Goal: Task Accomplishment & Management: Complete application form

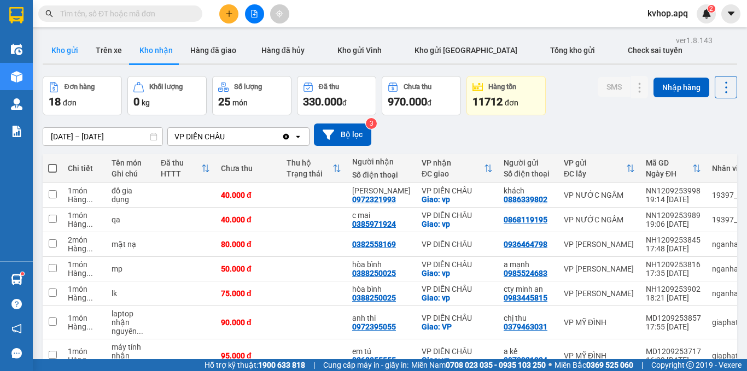
click at [61, 56] on button "Kho gửi" at bounding box center [65, 50] width 44 height 26
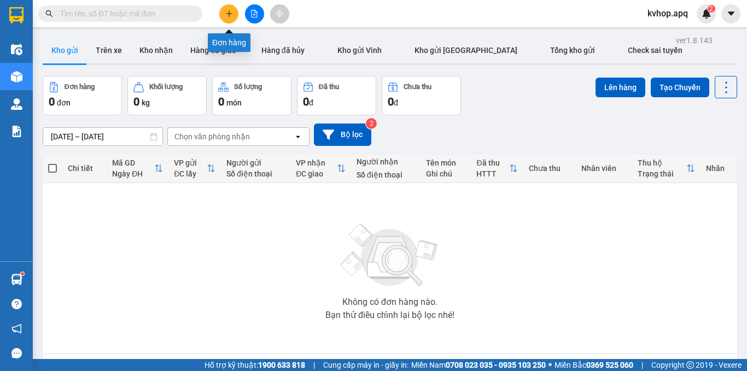
click at [227, 9] on button at bounding box center [228, 13] width 19 height 19
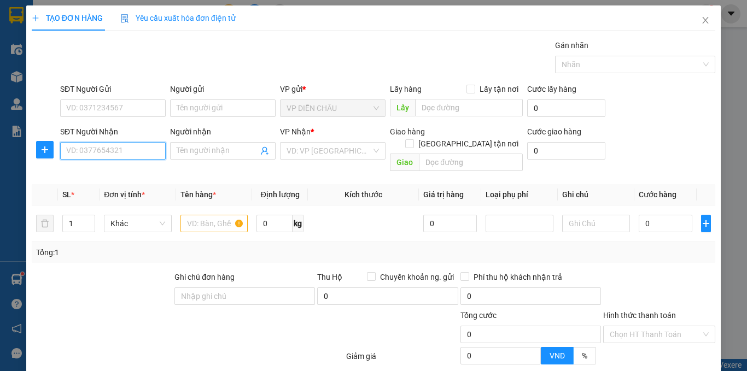
click at [140, 151] on input "SĐT Người Nhận" at bounding box center [112, 150] width 105 height 17
type input "0974742848"
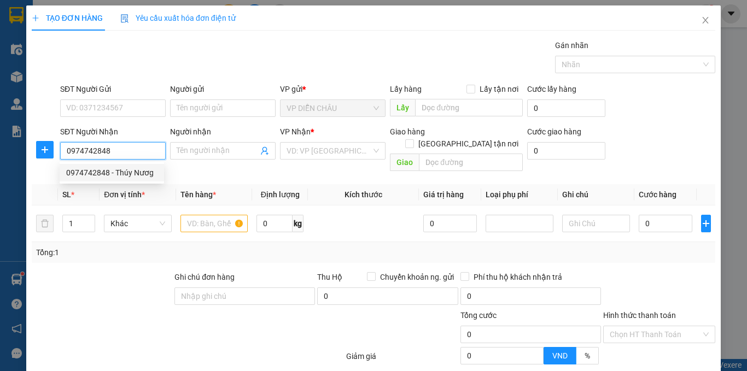
click at [121, 173] on div "0974742848 - Thúy Nươg" at bounding box center [111, 173] width 91 height 12
type input "Thúy Nươg"
checkbox input "true"
type input "ct1c, tòa thông tấn xã, [GEOGRAPHIC_DATA] ,[GEOGRAPHIC_DATA] ,[GEOGRAPHIC_DATA]…"
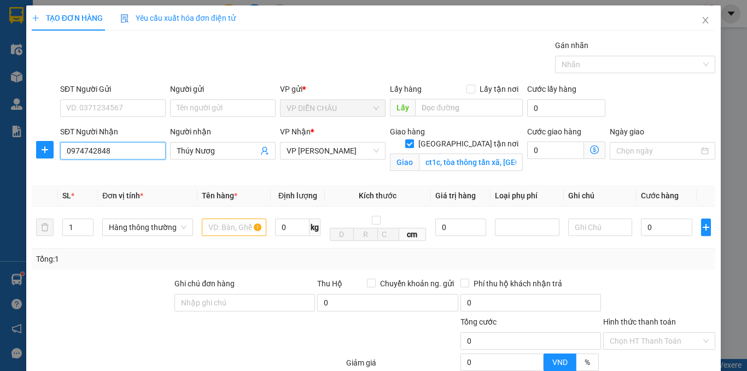
type input "0974742848"
click at [105, 117] on div "SĐT Người Gửi VD: 0371234567" at bounding box center [112, 102] width 105 height 38
click at [119, 111] on input "SĐT Người Gửi" at bounding box center [112, 107] width 105 height 17
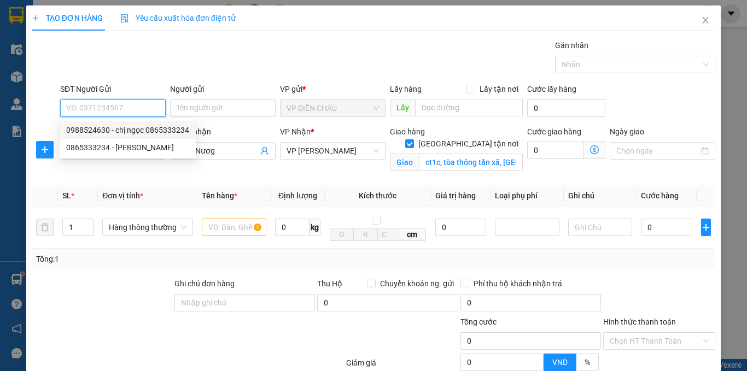
click at [122, 129] on div "0988524630 - chị ngọc 0865333234" at bounding box center [127, 130] width 123 height 12
type input "0988524630"
type input "chị ngọc 0865333234"
checkbox input "true"
type input "VP DC"
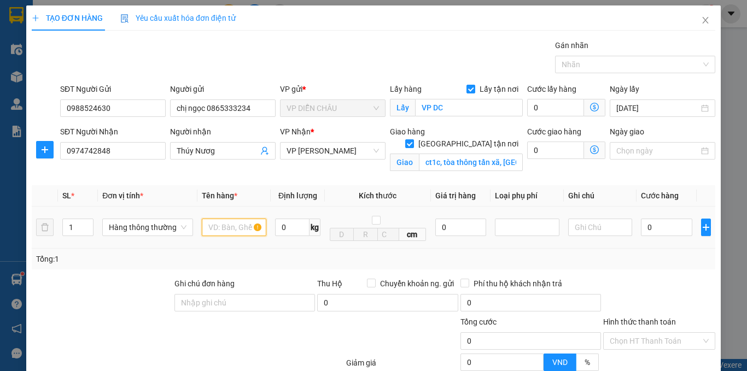
click at [231, 228] on input "text" at bounding box center [234, 227] width 65 height 17
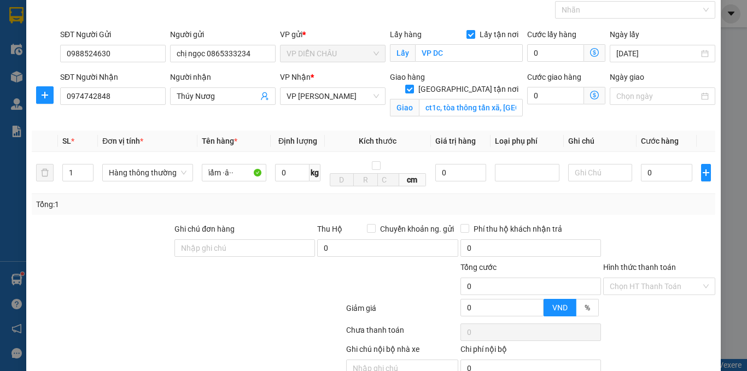
scroll to position [108, 0]
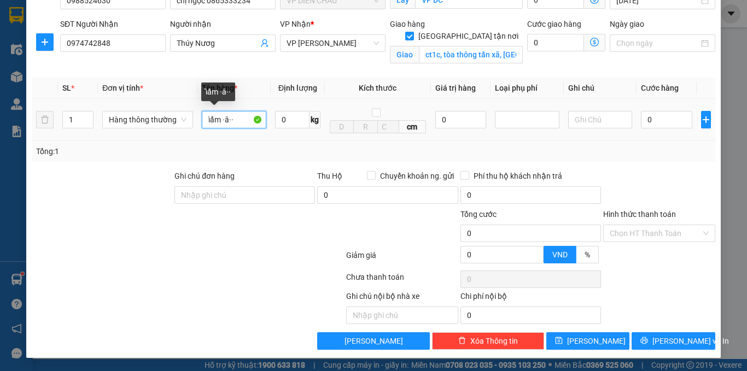
click at [241, 124] on input "ĩẩm ·â··" at bounding box center [234, 119] width 65 height 17
type input "ĩ"
type input "m"
type input "mĩ phẩm"
click at [641, 119] on input "0" at bounding box center [666, 119] width 51 height 17
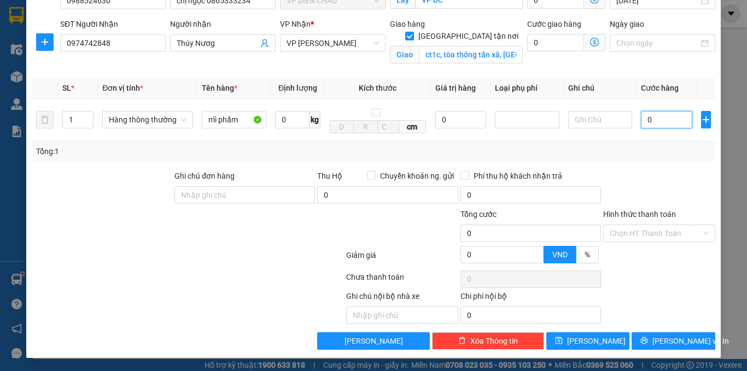
type input "4"
type input "40"
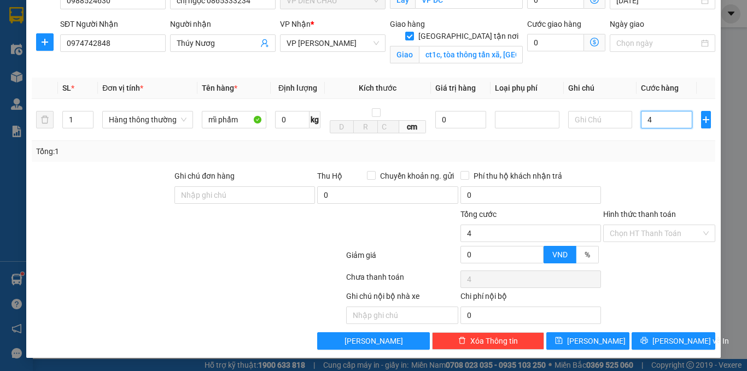
type input "40"
type input "400"
type input "4.000"
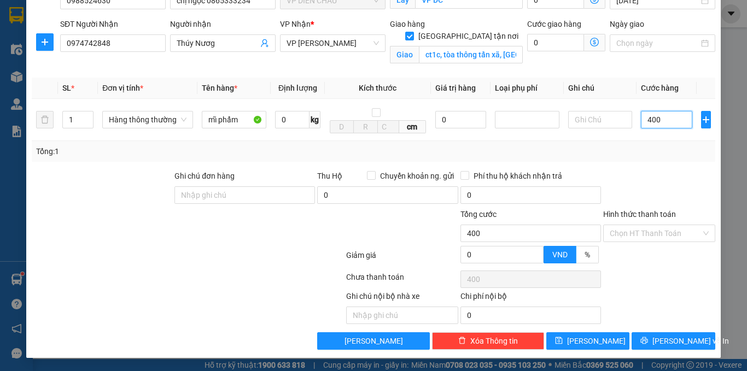
type input "4.000"
type input "40.000"
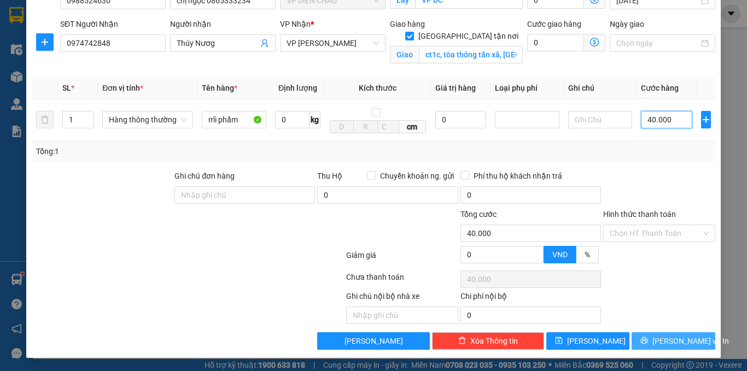
type input "40.000"
drag, startPoint x: 649, startPoint y: 337, endPoint x: 606, endPoint y: 318, distance: 46.7
click at [648, 338] on icon "printer" at bounding box center [644, 341] width 8 height 8
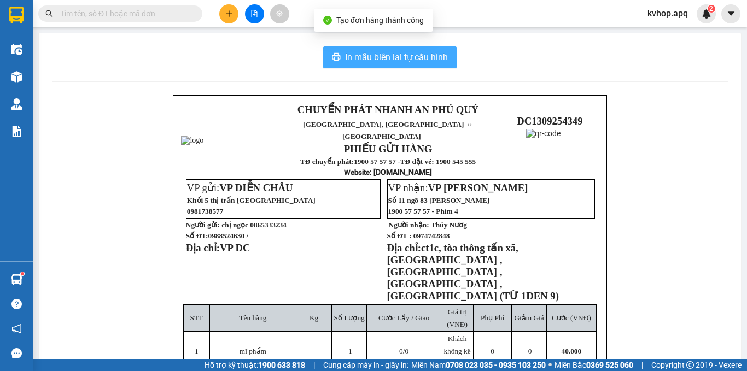
click at [368, 56] on span "In mẫu biên lai tự cấu hình" at bounding box center [396, 57] width 103 height 14
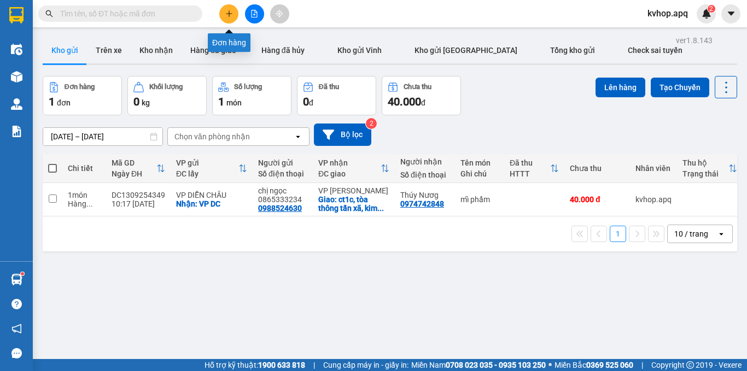
click at [222, 11] on button at bounding box center [228, 13] width 19 height 19
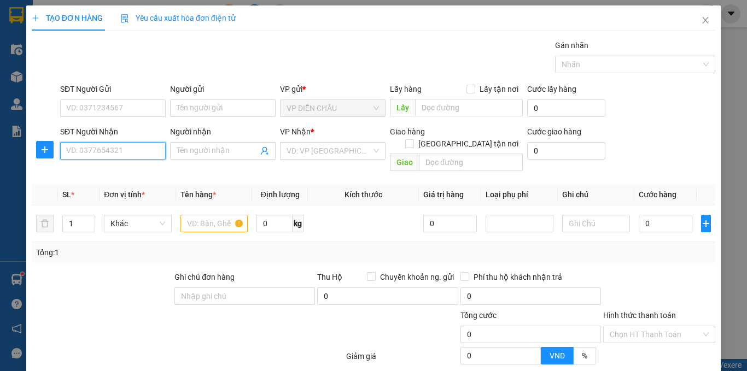
click at [96, 158] on input "SĐT Người Nhận" at bounding box center [112, 150] width 105 height 17
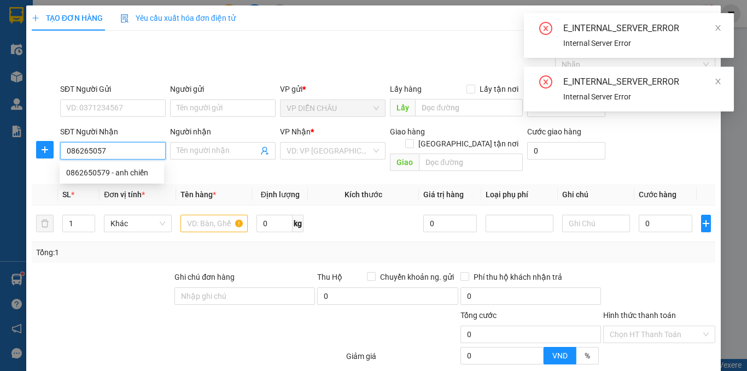
type input "0862650579"
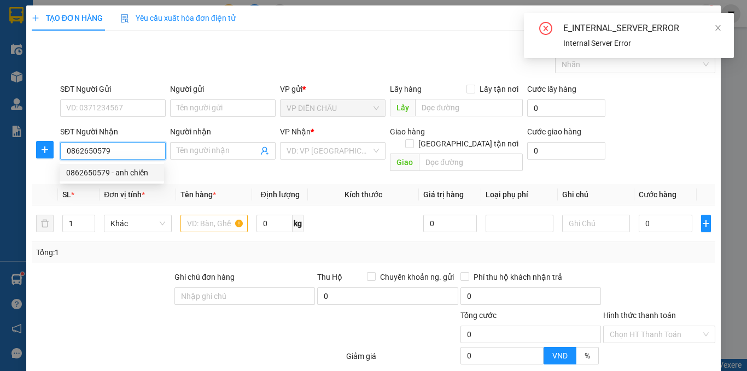
drag, startPoint x: 90, startPoint y: 174, endPoint x: 87, endPoint y: 165, distance: 10.4
click at [90, 174] on div "0862650579 - anh chiến" at bounding box center [111, 173] width 91 height 12
type input "anh chiến"
checkbox input "true"
type input "vp"
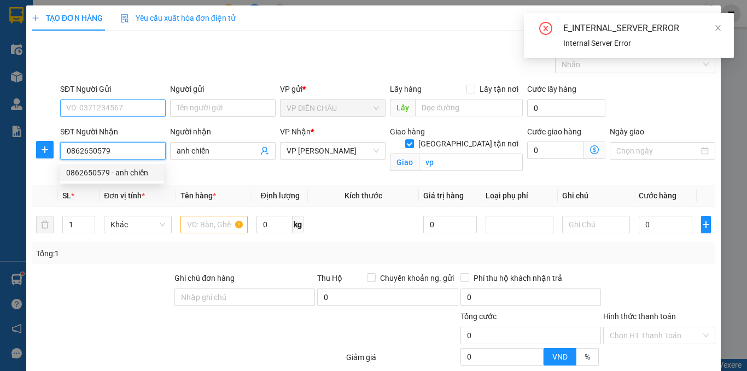
type input "0862650579"
click at [110, 97] on div "SĐT Người Gửi" at bounding box center [112, 91] width 105 height 16
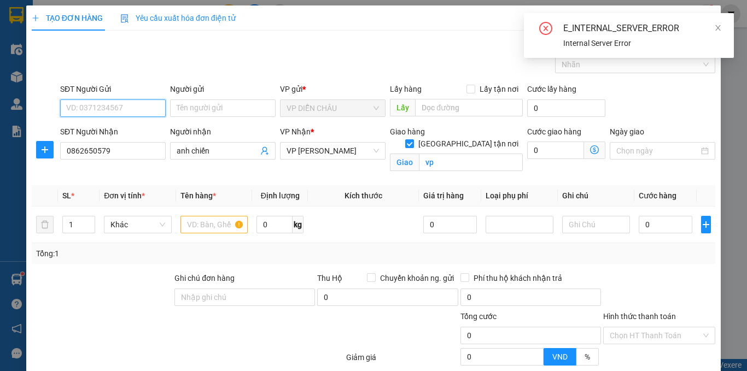
click at [108, 102] on input "SĐT Người Gửi" at bounding box center [112, 107] width 105 height 17
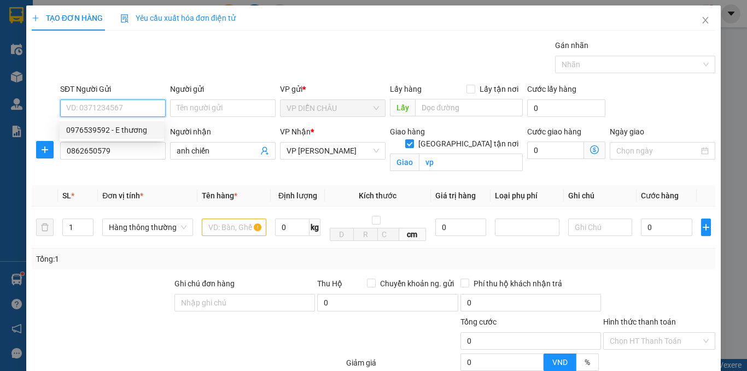
click at [116, 126] on div "0976539592 - E thương" at bounding box center [111, 130] width 91 height 12
type input "0976539592"
type input "E thương"
checkbox input "true"
type input "vp"
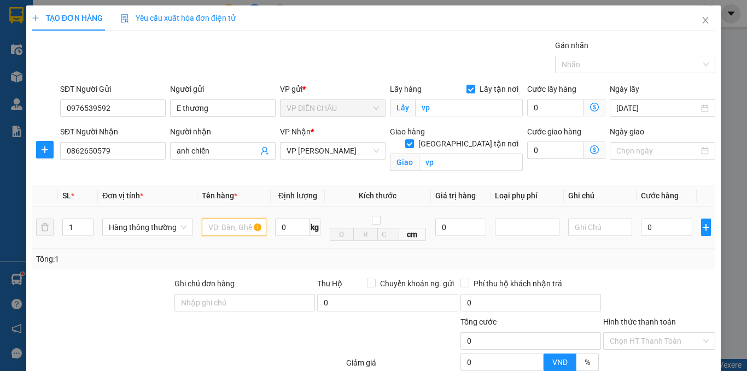
click at [217, 228] on input "text" at bounding box center [234, 227] width 65 height 17
type input "thực phẩm"
click at [641, 227] on input "0" at bounding box center [666, 227] width 51 height 17
type input "4"
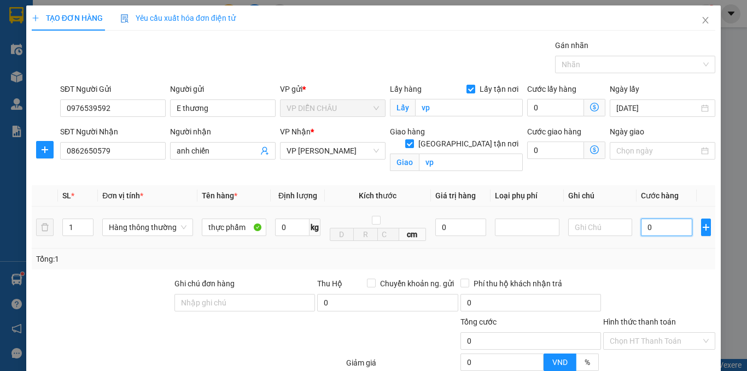
type input "4"
type input "40"
type input "400"
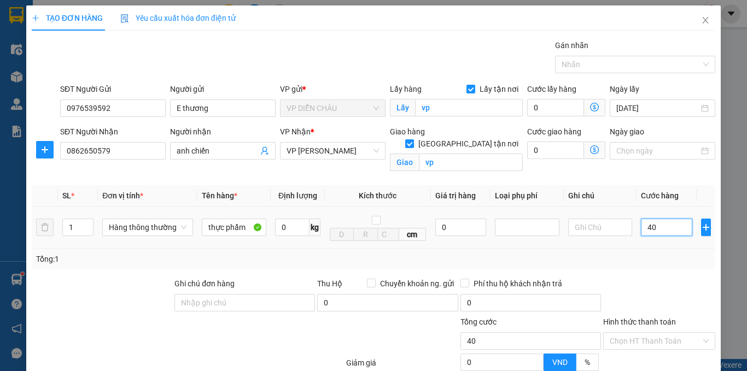
type input "400"
type input "4.000"
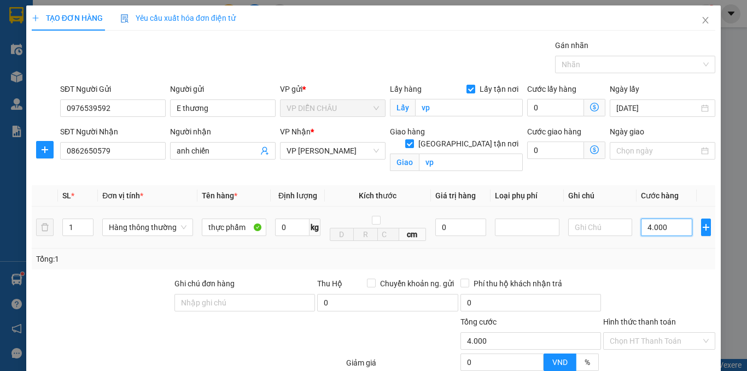
type input "40.000"
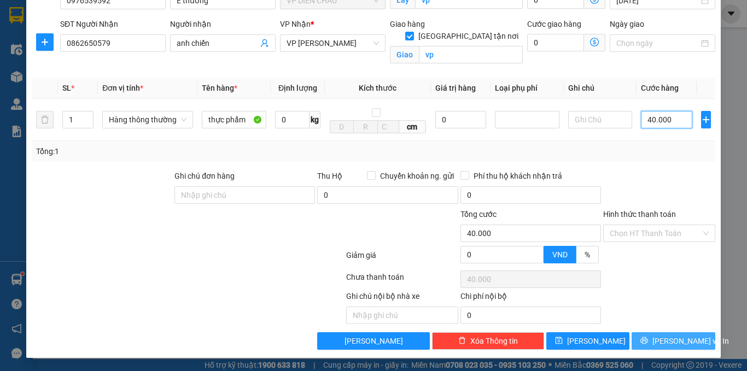
type input "40.000"
drag, startPoint x: 641, startPoint y: 340, endPoint x: 634, endPoint y: 321, distance: 20.4
click at [642, 341] on button "[PERSON_NAME] và In" at bounding box center [673, 340] width 84 height 17
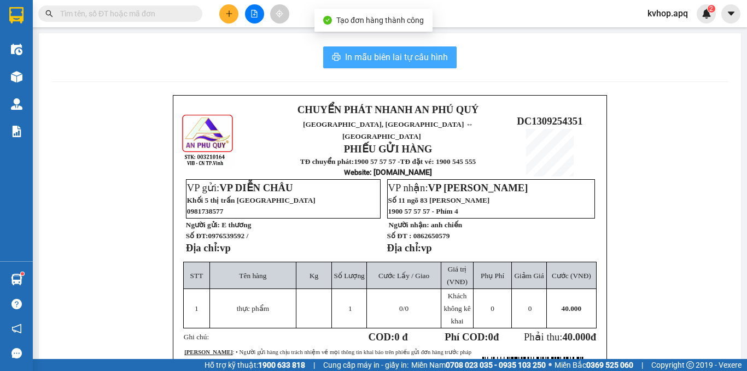
click at [429, 51] on span "In mẫu biên lai tự cấu hình" at bounding box center [396, 57] width 103 height 14
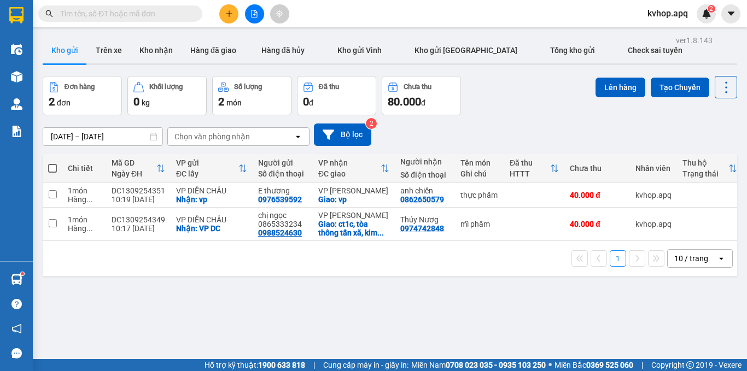
drag, startPoint x: 606, startPoint y: 106, endPoint x: 506, endPoint y: 79, distance: 103.6
click at [595, 106] on div "Lên hàng Tạo Chuyến" at bounding box center [666, 95] width 142 height 39
click at [234, 11] on button at bounding box center [228, 13] width 19 height 19
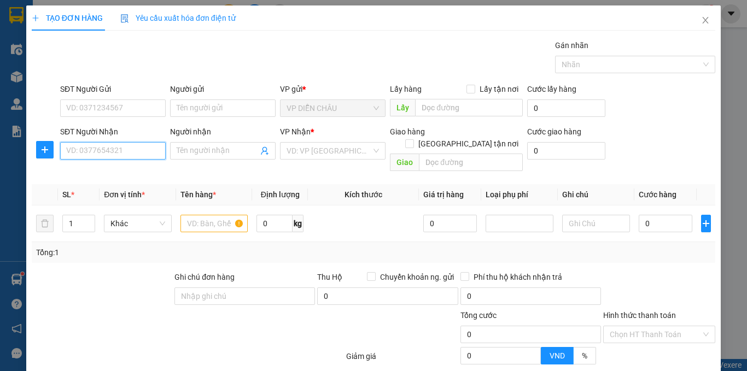
click at [99, 152] on input "SĐT Người Nhận" at bounding box center [112, 150] width 105 height 17
type input "0388841250"
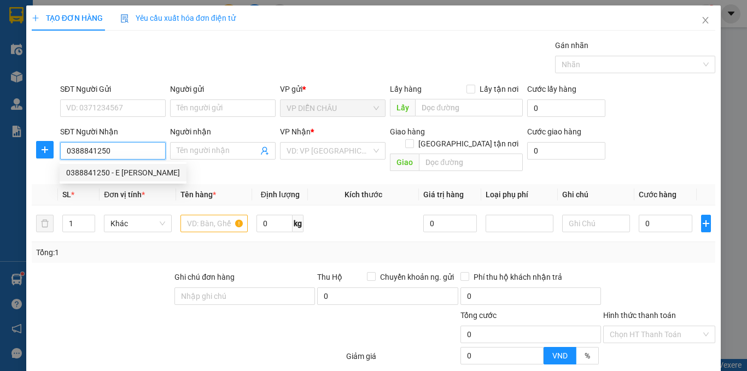
click at [122, 173] on div "0388841250 - E [PERSON_NAME]" at bounding box center [123, 173] width 114 height 12
type input "E [PERSON_NAME]"
checkbox input "true"
type input "vp md"
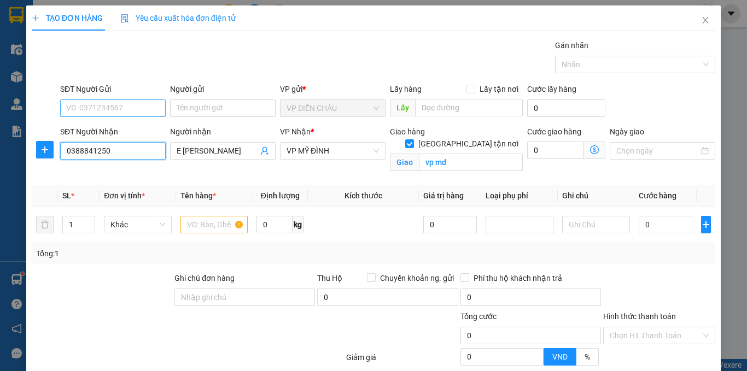
type input "0388841250"
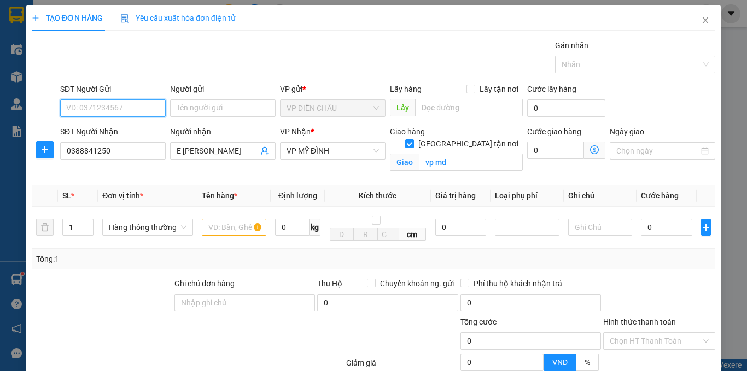
click at [140, 113] on input "SĐT Người Gửi" at bounding box center [112, 107] width 105 height 17
click at [141, 123] on div "0978788298 - [PERSON_NAME]" at bounding box center [120, 129] width 121 height 17
type input "0978788298"
type input "[PERSON_NAME]"
checkbox input "true"
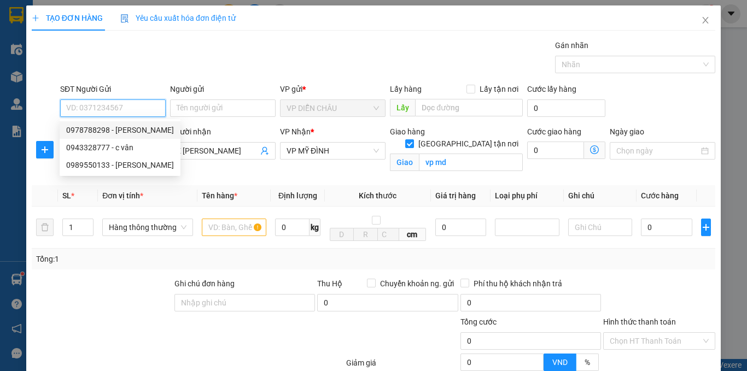
type input "vpdc"
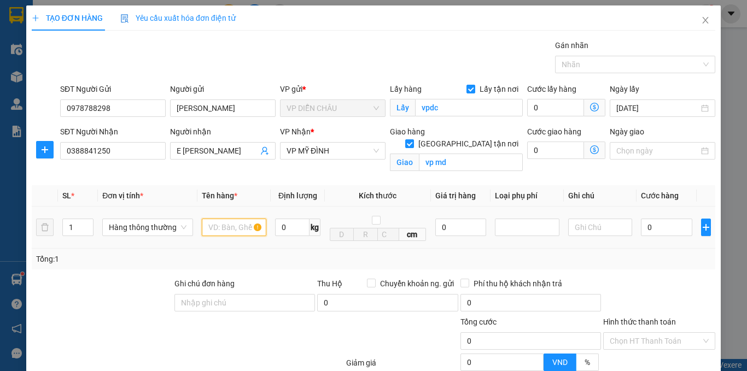
click at [212, 225] on input "text" at bounding box center [234, 227] width 65 height 17
type input "quần áo"
click at [641, 230] on input "0" at bounding box center [666, 227] width 51 height 17
type input "4"
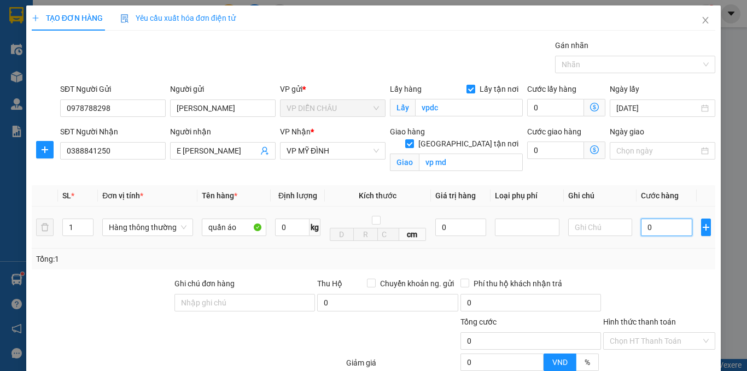
type input "4"
type input "40"
type input "400"
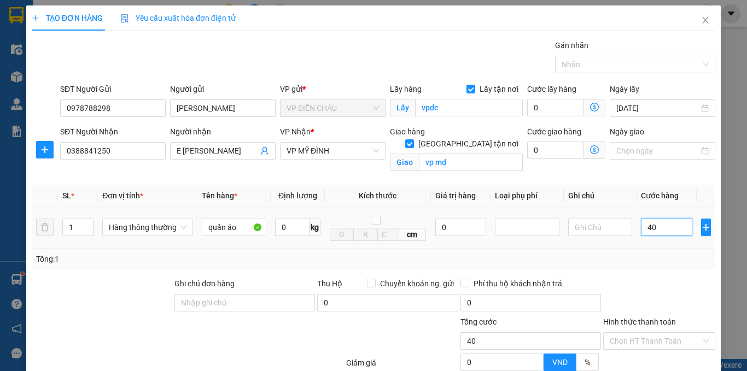
type input "400"
type input "4.000"
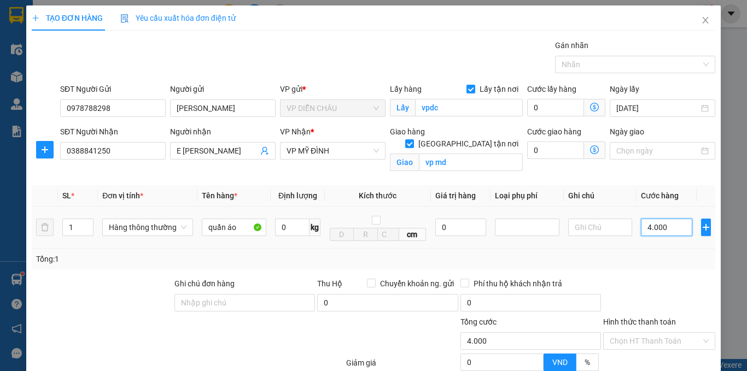
type input "40.000"
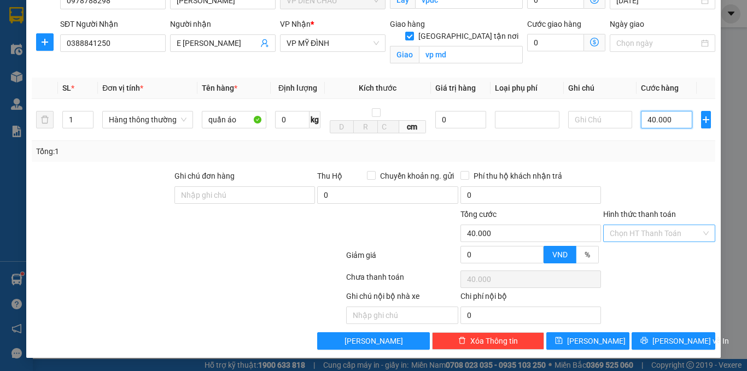
type input "40.000"
drag, startPoint x: 672, startPoint y: 238, endPoint x: 655, endPoint y: 246, distance: 18.3
click at [669, 237] on input "Hình thức thanh toán" at bounding box center [654, 233] width 91 height 16
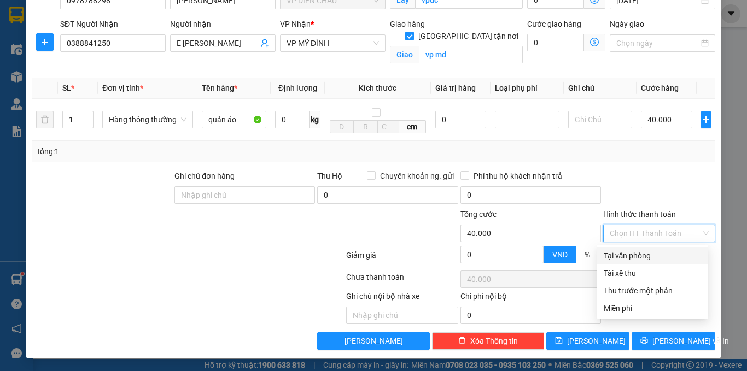
drag, startPoint x: 644, startPoint y: 249, endPoint x: 640, endPoint y: 281, distance: 32.1
click at [643, 250] on div "Tại văn phòng" at bounding box center [652, 255] width 111 height 17
type input "0"
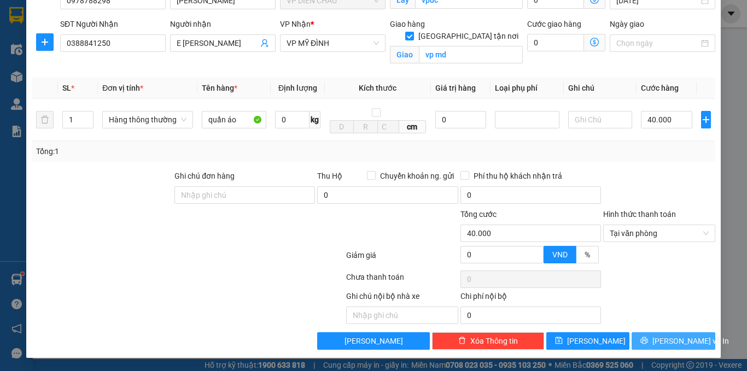
click at [664, 335] on button "[PERSON_NAME] và In" at bounding box center [673, 340] width 84 height 17
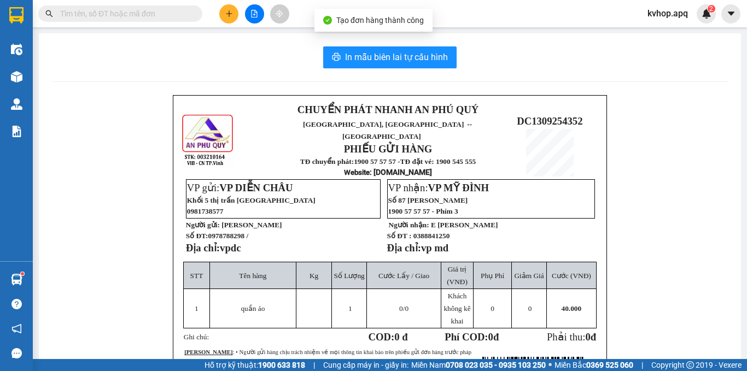
click at [388, 45] on div "In mẫu biên lai tự cấu hình CHUYỂN PHÁT NHANH AN [GEOGRAPHIC_DATA], [GEOGRAPHIC…" at bounding box center [390, 269] width 702 height 472
click at [385, 53] on span "In mẫu biên lai tự cấu hình" at bounding box center [396, 57] width 103 height 14
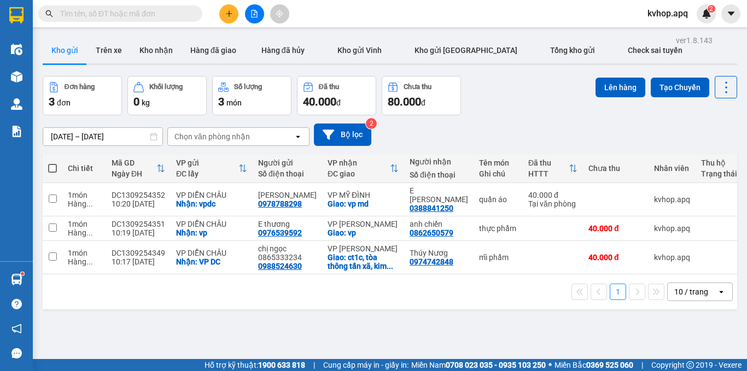
drag, startPoint x: 48, startPoint y: 165, endPoint x: 57, endPoint y: 162, distance: 9.7
click at [50, 164] on th at bounding box center [53, 168] width 20 height 29
click at [52, 167] on span at bounding box center [52, 168] width 9 height 9
click at [52, 163] on input "checkbox" at bounding box center [52, 163] width 0 height 0
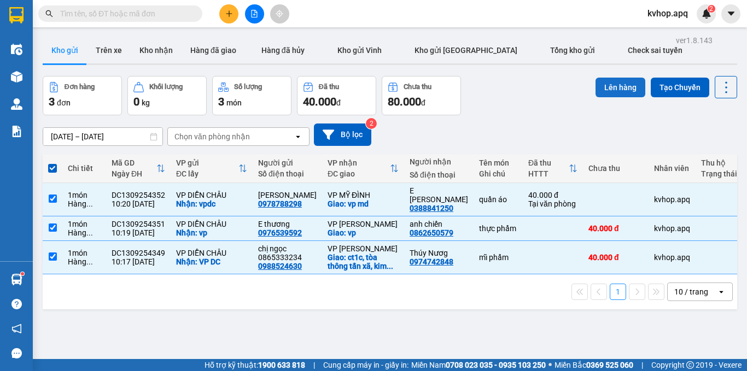
drag, startPoint x: 629, startPoint y: 75, endPoint x: 599, endPoint y: 95, distance: 36.2
click at [599, 95] on div "ver 1.8.143 Kho gửi Trên xe Kho nhận Hàng đã giao Hàng đã hủy Kho gửi Vinh Kho …" at bounding box center [389, 218] width 703 height 371
click at [605, 89] on button "Lên hàng" at bounding box center [620, 88] width 50 height 20
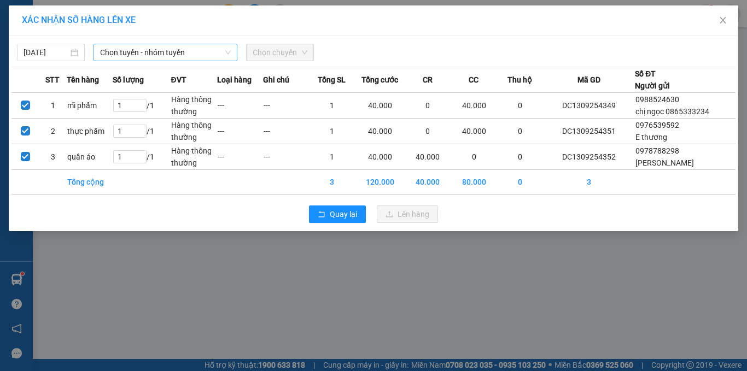
click at [149, 55] on span "Chọn tuyến - nhóm tuyến" at bounding box center [165, 52] width 131 height 16
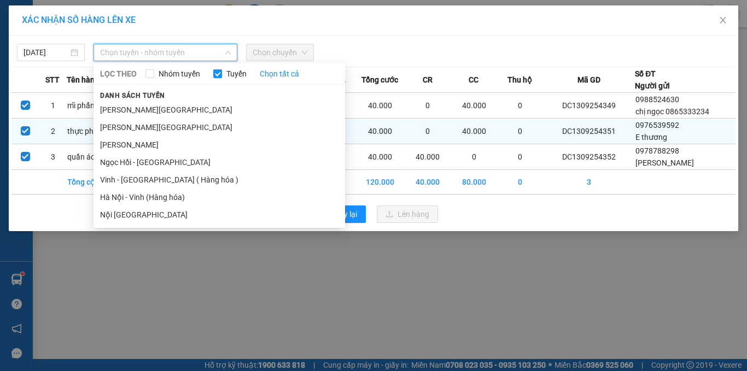
drag, startPoint x: 132, startPoint y: 179, endPoint x: 186, endPoint y: 139, distance: 67.2
click at [135, 174] on li "Vinh - [GEOGRAPHIC_DATA] ( Hàng hóa )" at bounding box center [218, 179] width 251 height 17
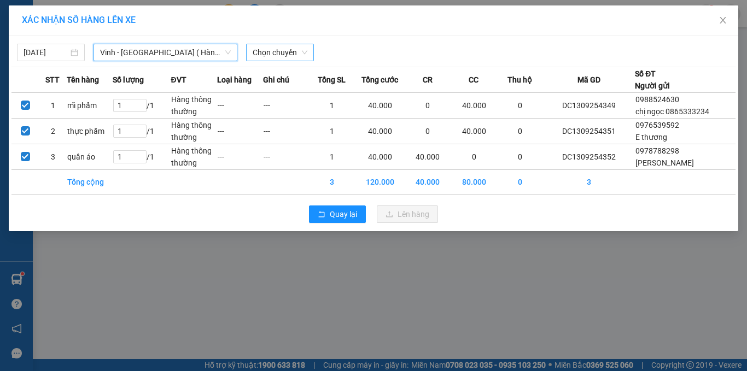
click at [268, 47] on span "Chọn chuyến" at bounding box center [280, 52] width 55 height 16
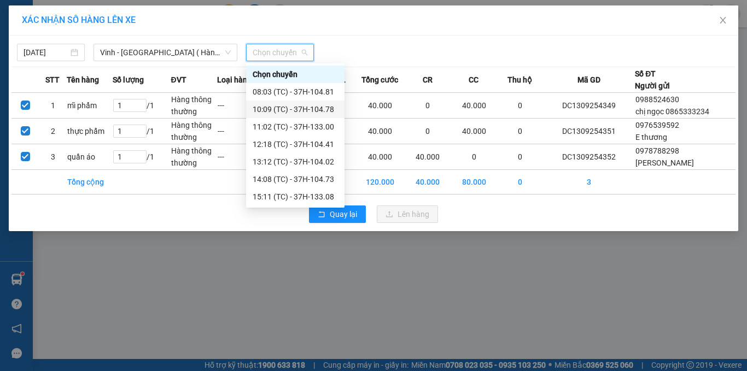
click at [319, 108] on div "10:09 (TC) - 37H-104.78" at bounding box center [295, 109] width 85 height 12
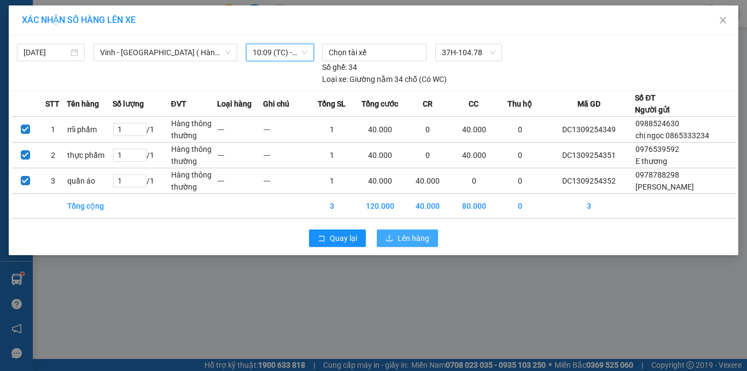
click at [417, 238] on span "Lên hàng" at bounding box center [413, 238] width 32 height 12
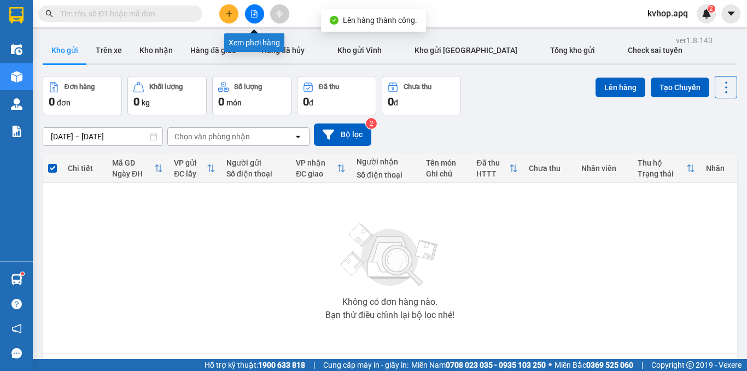
drag, startPoint x: 256, startPoint y: 4, endPoint x: 221, endPoint y: 18, distance: 37.8
click at [255, 4] on div at bounding box center [254, 13] width 82 height 19
drag, startPoint x: 259, startPoint y: 11, endPoint x: 156, endPoint y: 27, distance: 103.4
click at [256, 11] on button at bounding box center [254, 13] width 19 height 19
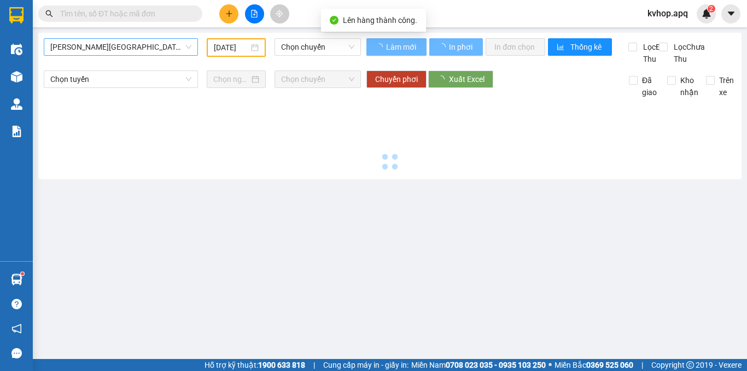
type input "[DATE]"
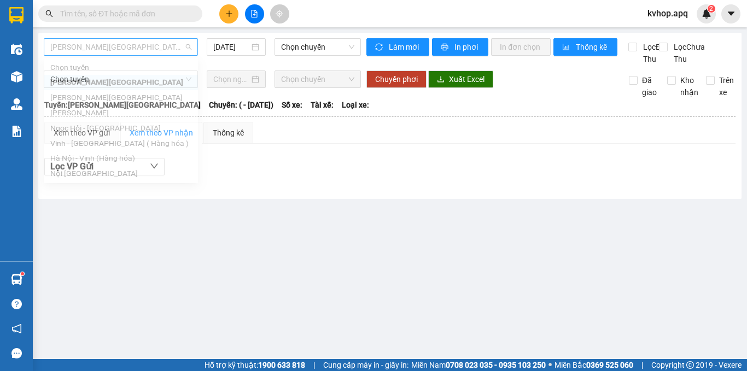
click at [130, 43] on span "[PERSON_NAME][GEOGRAPHIC_DATA]" at bounding box center [120, 47] width 141 height 16
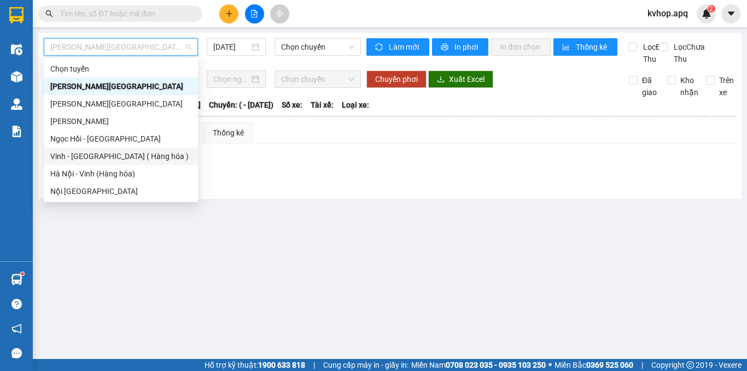
click at [93, 155] on div "Vinh - [GEOGRAPHIC_DATA] ( Hàng hóa )" at bounding box center [120, 156] width 141 height 12
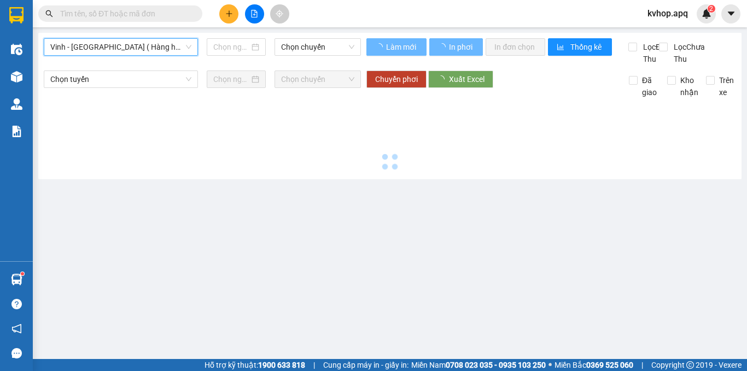
type input "[DATE]"
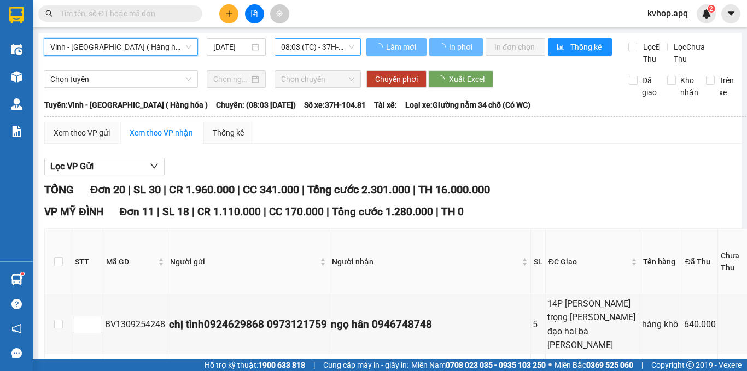
click at [303, 52] on span "08:03 (TC) - 37H-104.81" at bounding box center [317, 47] width 73 height 16
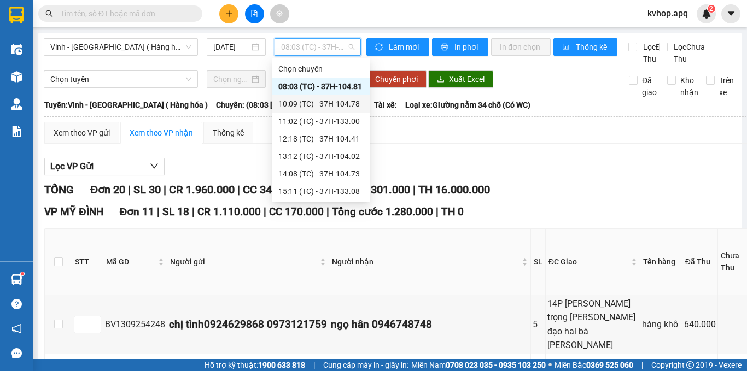
click at [315, 107] on div "10:09 (TC) - 37H-104.78" at bounding box center [320, 104] width 85 height 12
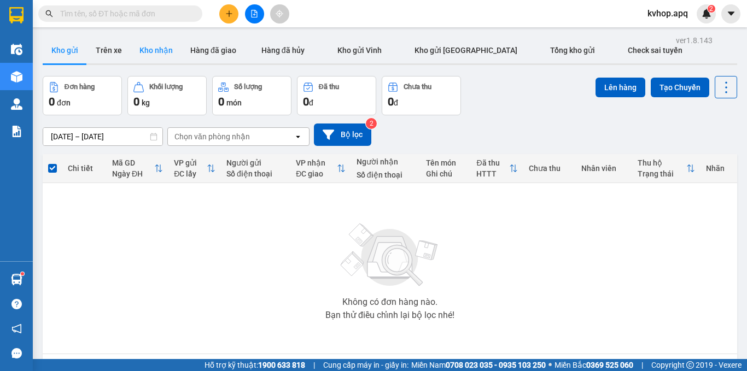
drag, startPoint x: 158, startPoint y: 63, endPoint x: 164, endPoint y: 58, distance: 8.1
click at [164, 58] on div "Kho gửi Trên xe Kho nhận Hàng đã giao Hàng đã hủy Kho gửi [PERSON_NAME] gửi Hà …" at bounding box center [390, 51] width 694 height 28
click at [166, 55] on button "Kho nhận" at bounding box center [156, 50] width 51 height 26
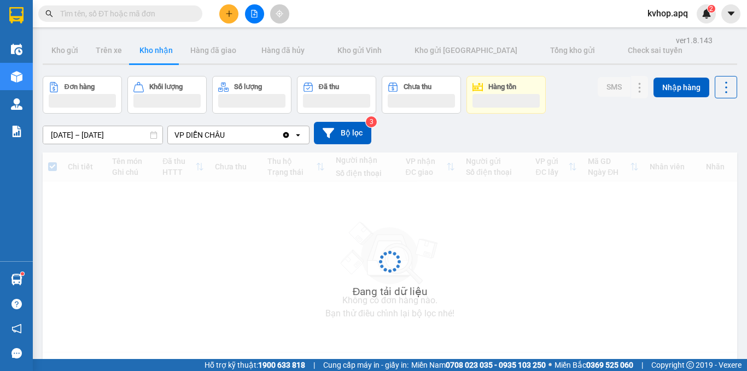
click at [332, 223] on div "Đang tải dữ liệu" at bounding box center [390, 270] width 694 height 235
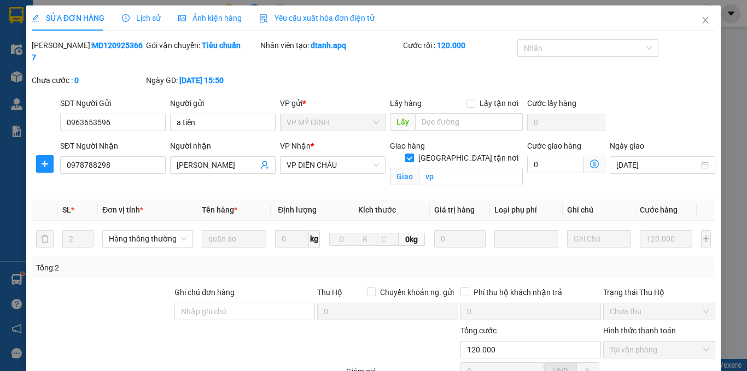
type input "0963653596"
type input "a tiến"
type input "0978788298"
type input "[PERSON_NAME]"
checkbox input "true"
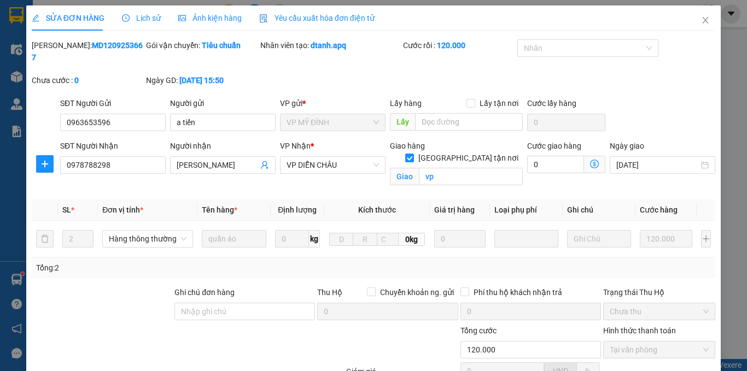
type input "vp"
type input "120.000"
drag, startPoint x: 418, startPoint y: 343, endPoint x: 308, endPoint y: 288, distance: 123.2
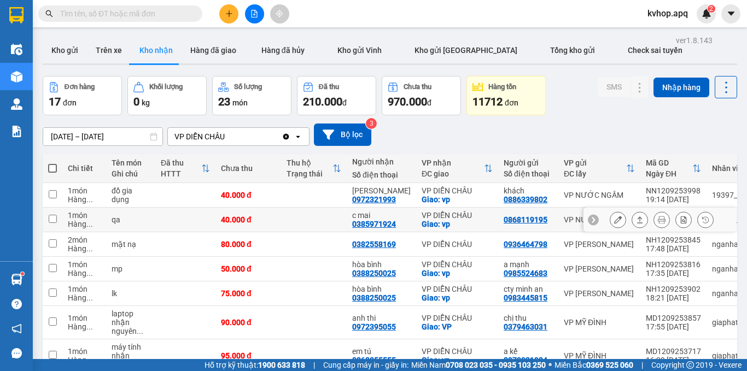
click at [614, 216] on icon at bounding box center [618, 220] width 8 height 8
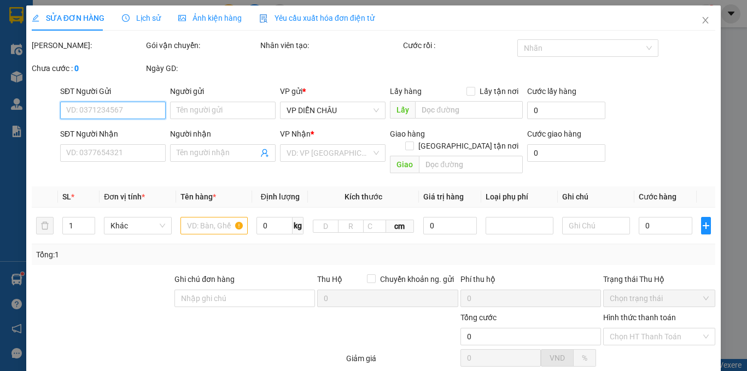
type input "0868119195"
type input "0385971924"
type input "c mai"
checkbox input "true"
type input "vp"
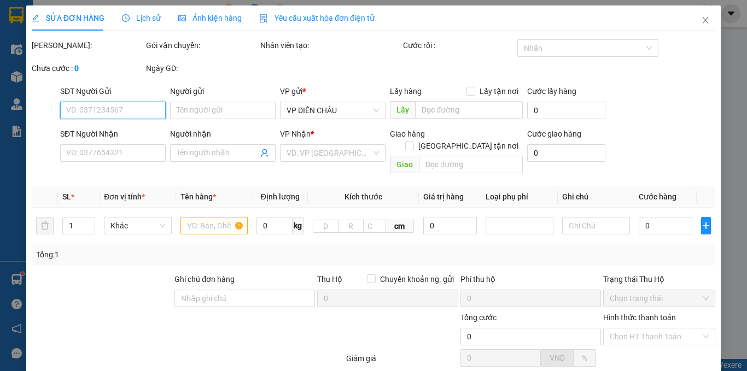
type input "40.000"
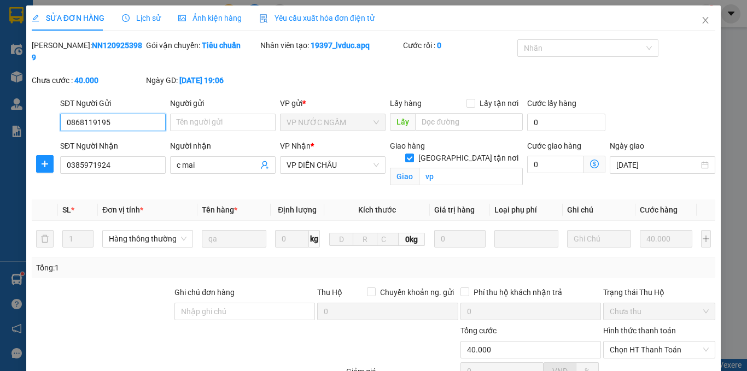
click at [636, 342] on span "Chọn HT Thanh Toán" at bounding box center [658, 350] width 99 height 16
click at [625, 354] on div "Tại văn phòng" at bounding box center [652, 360] width 98 height 12
type input "0"
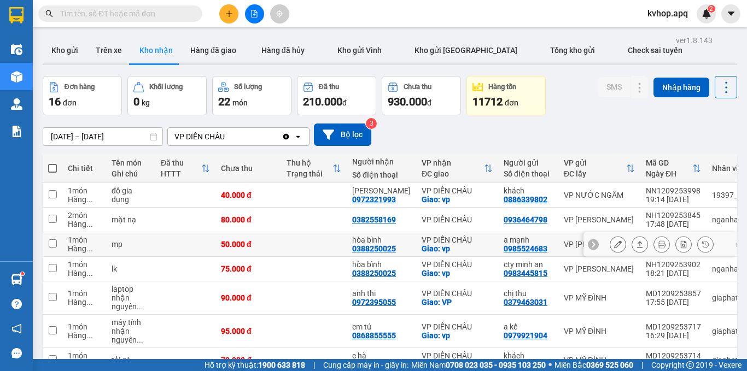
click at [616, 235] on button at bounding box center [617, 244] width 15 height 19
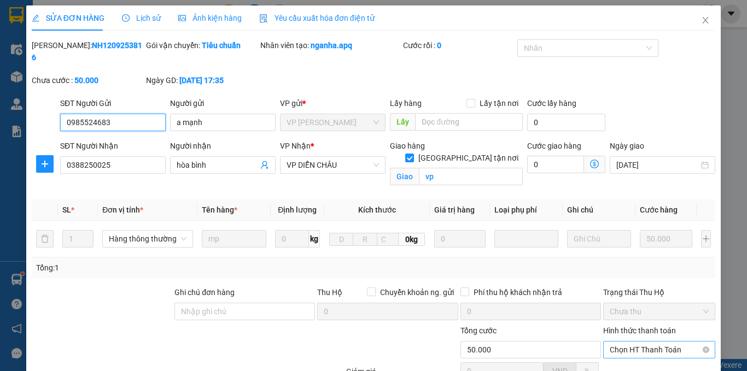
click at [659, 342] on span "Chọn HT Thanh Toán" at bounding box center [658, 350] width 99 height 16
click at [635, 354] on div "Tại văn phòng" at bounding box center [652, 360] width 98 height 12
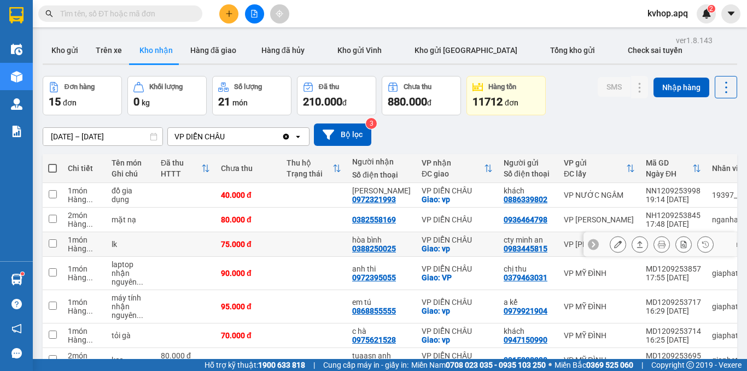
click at [614, 241] on icon at bounding box center [618, 245] width 8 height 8
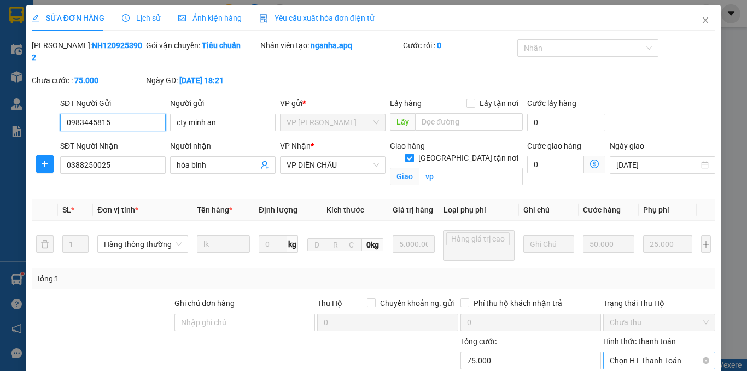
click at [619, 353] on span "Chọn HT Thanh Toán" at bounding box center [658, 361] width 99 height 16
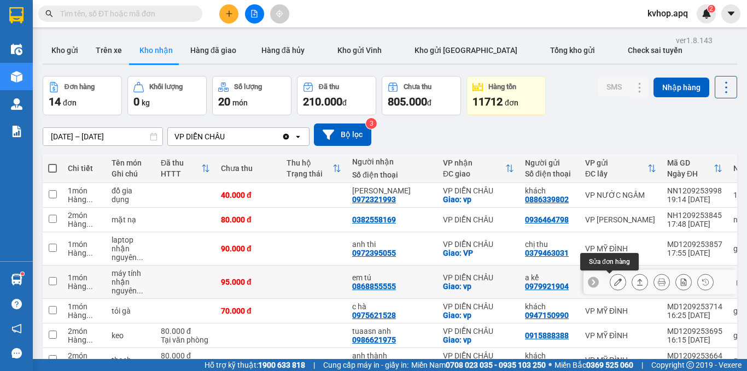
click at [614, 278] on icon at bounding box center [618, 282] width 8 height 8
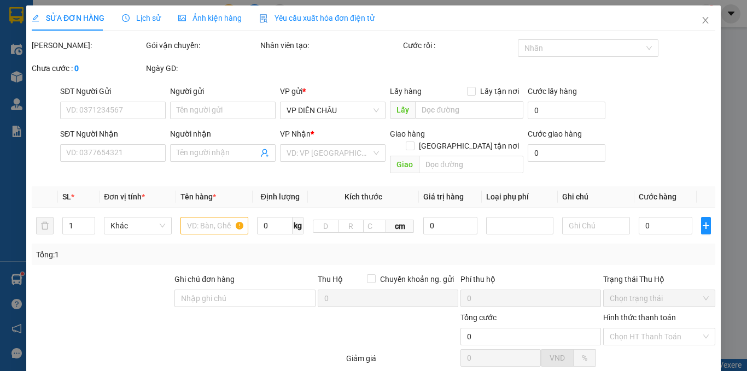
type input "0979921904"
type input "a kế"
type input "0868855555"
type input "em tú"
checkbox input "true"
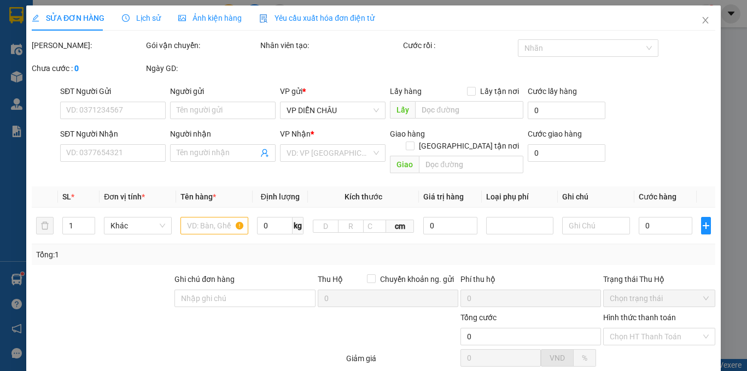
type input "vp"
type input "95.000"
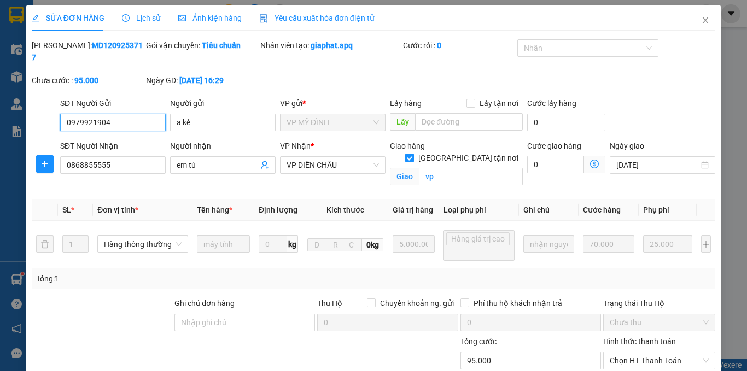
drag, startPoint x: 633, startPoint y: 228, endPoint x: 621, endPoint y: 252, distance: 26.4
click at [626, 353] on span "Chọn HT Thanh Toán" at bounding box center [658, 361] width 99 height 16
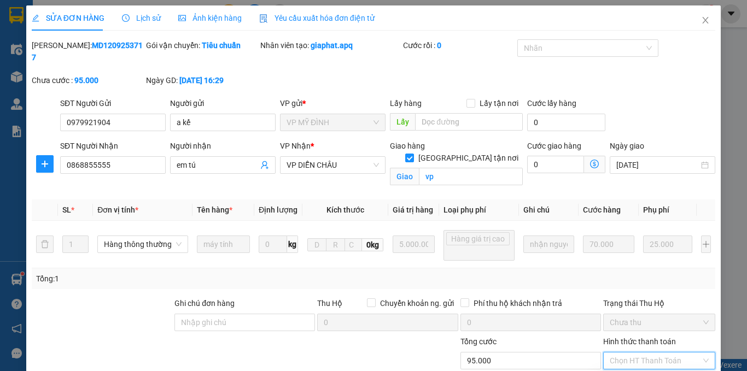
type input "0"
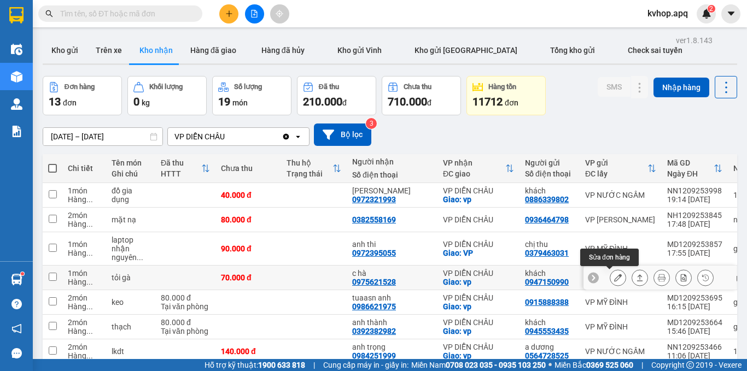
click at [614, 274] on icon at bounding box center [618, 278] width 8 height 8
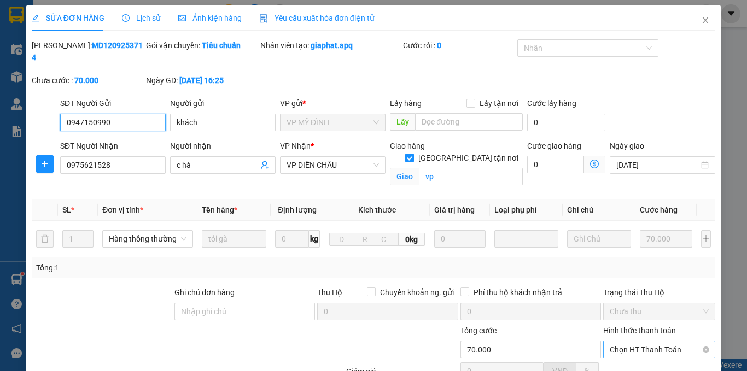
click at [643, 342] on span "Chọn HT Thanh Toán" at bounding box center [658, 350] width 99 height 16
click at [618, 354] on div "Tại văn phòng" at bounding box center [652, 360] width 98 height 12
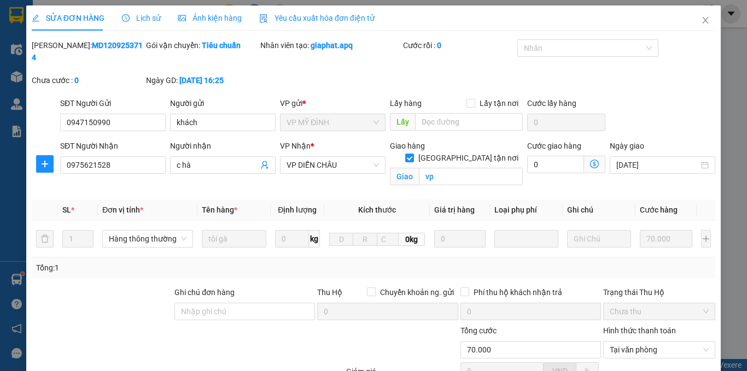
drag, startPoint x: 412, startPoint y: 333, endPoint x: 381, endPoint y: 313, distance: 37.1
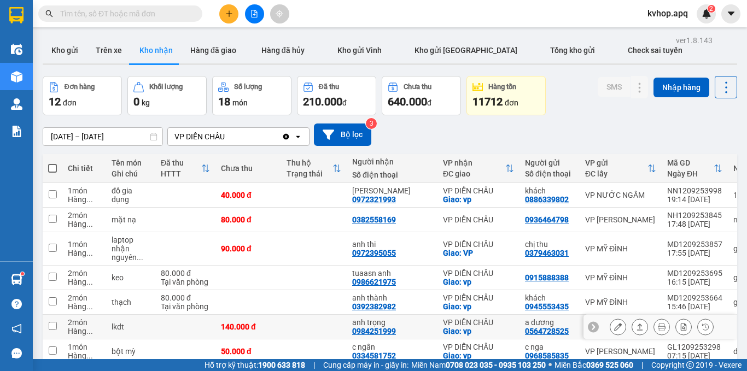
click at [610, 318] on button at bounding box center [617, 327] width 15 height 19
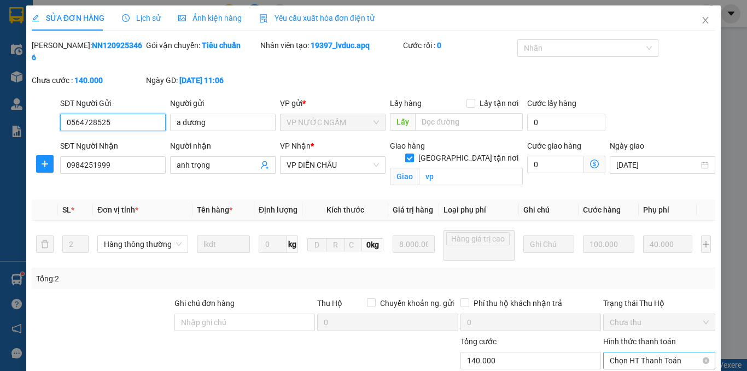
click at [634, 353] on span "Chọn HT Thanh Toán" at bounding box center [658, 361] width 99 height 16
drag, startPoint x: 400, startPoint y: 338, endPoint x: 392, endPoint y: 331, distance: 10.8
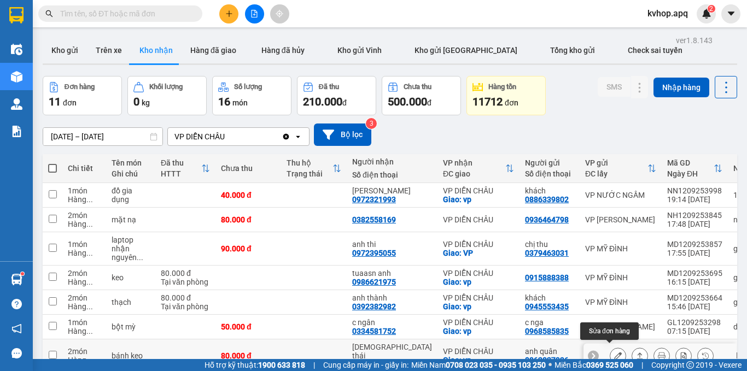
click at [614, 352] on icon at bounding box center [618, 356] width 8 height 8
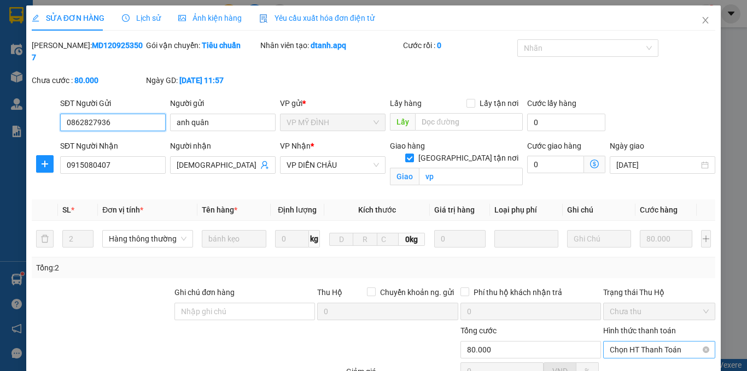
click at [649, 342] on span "Chọn HT Thanh Toán" at bounding box center [658, 350] width 99 height 16
click at [622, 354] on div "Tại văn phòng" at bounding box center [652, 360] width 98 height 12
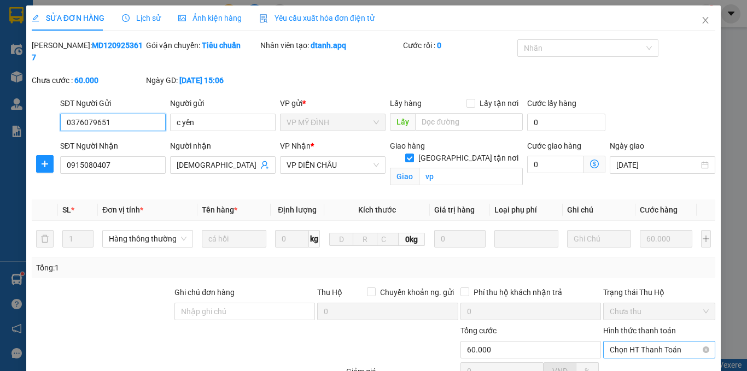
click at [638, 342] on span "Chọn HT Thanh Toán" at bounding box center [658, 350] width 99 height 16
click at [621, 354] on div "Tại văn phòng" at bounding box center [652, 360] width 98 height 12
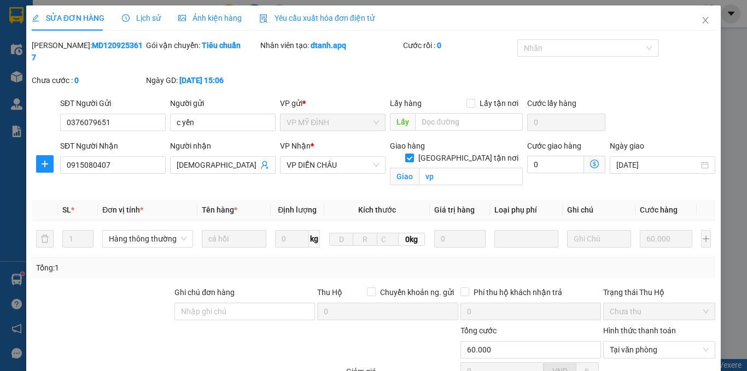
drag, startPoint x: 410, startPoint y: 338, endPoint x: 382, endPoint y: 320, distance: 32.9
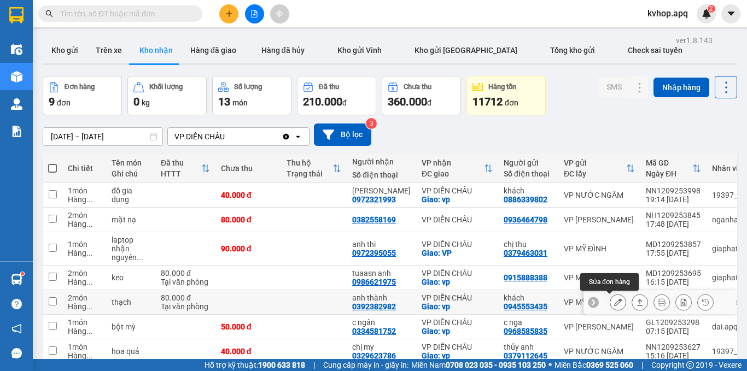
click at [615, 293] on button at bounding box center [617, 302] width 15 height 19
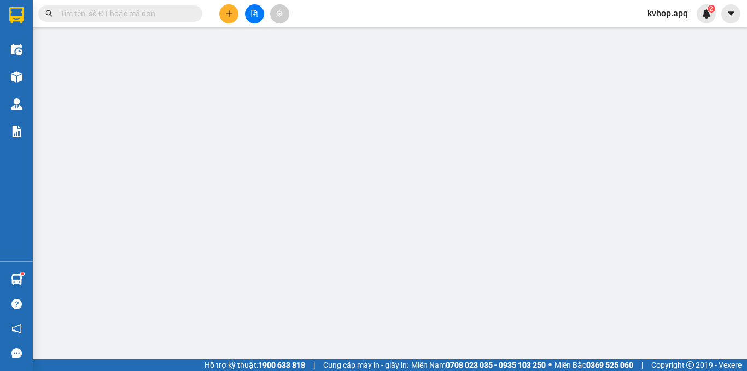
type input "0945553435"
type input "khách"
type input "0392382982"
type input "anh thành"
checkbox input "true"
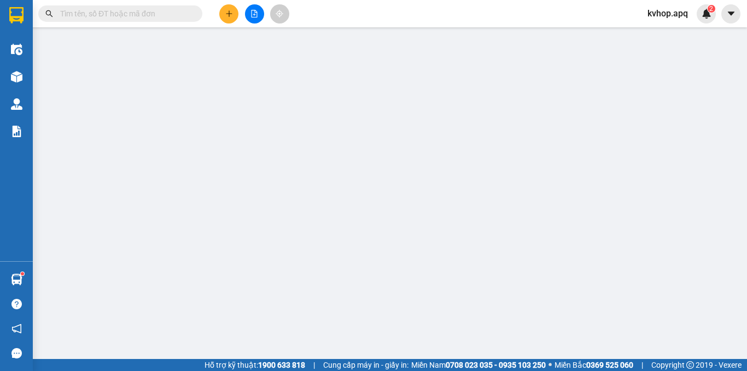
type input "vp"
type input "80.000"
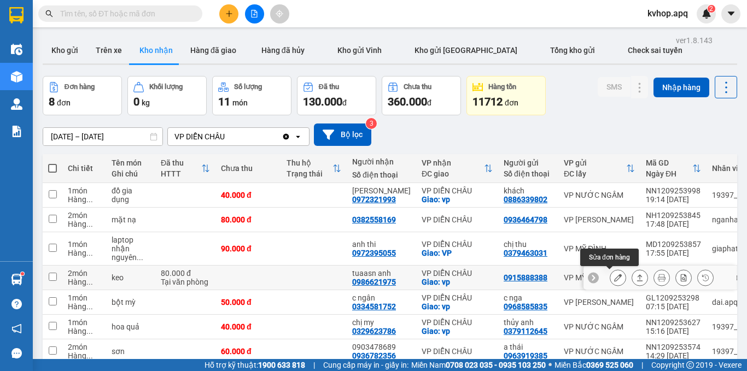
click at [614, 274] on icon at bounding box center [618, 278] width 8 height 8
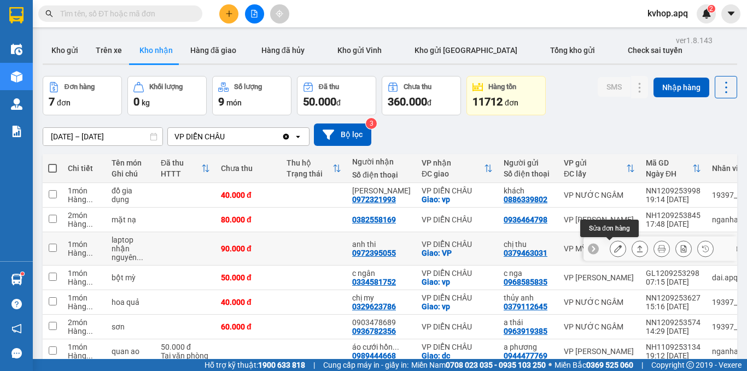
click at [614, 239] on button at bounding box center [617, 248] width 15 height 19
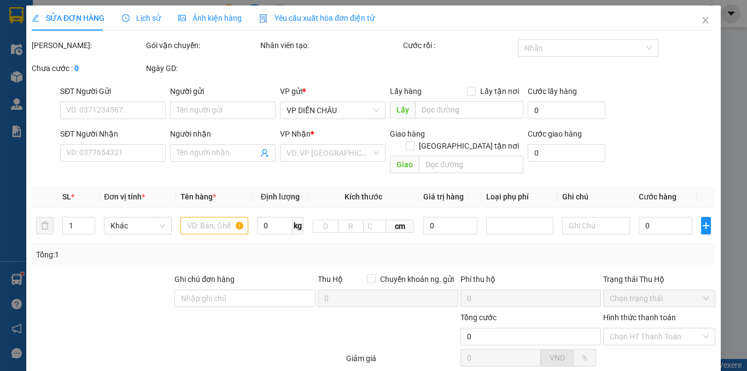
type input "0379463031"
type input "chị thu"
type input "0972395055"
type input "anh thi"
checkbox input "true"
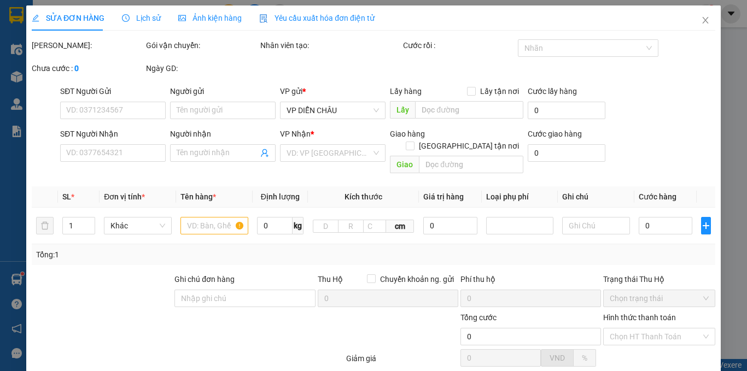
type input "VP"
type input "90.000"
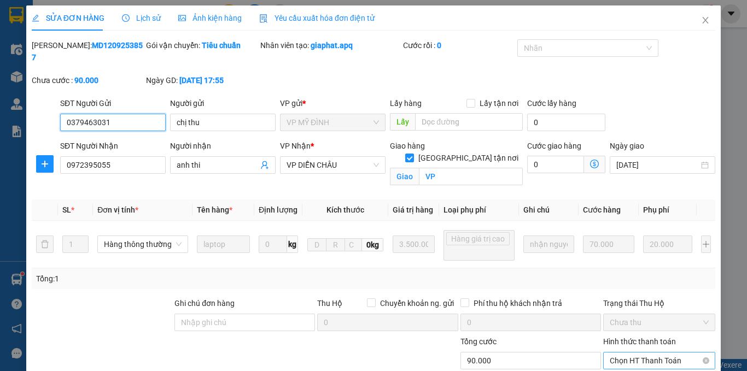
click at [642, 353] on span "Chọn HT Thanh Toán" at bounding box center [658, 361] width 99 height 16
drag, startPoint x: 625, startPoint y: 272, endPoint x: 529, endPoint y: 302, distance: 100.8
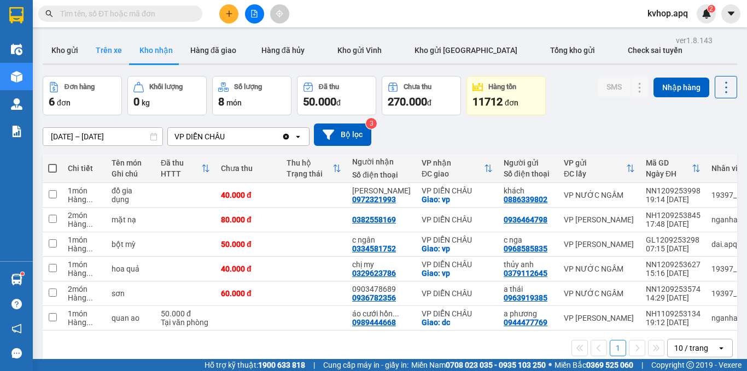
drag, startPoint x: 97, startPoint y: 35, endPoint x: 100, endPoint y: 43, distance: 8.1
click at [97, 36] on div "ver 1.8.143 Kho gửi Trên xe Kho nhận Hàng đã giao Hàng đã hủy Kho gửi Vinh Kho …" at bounding box center [389, 218] width 703 height 371
click at [100, 43] on button "Trên xe" at bounding box center [109, 50] width 44 height 26
type input "[DATE] – [DATE]"
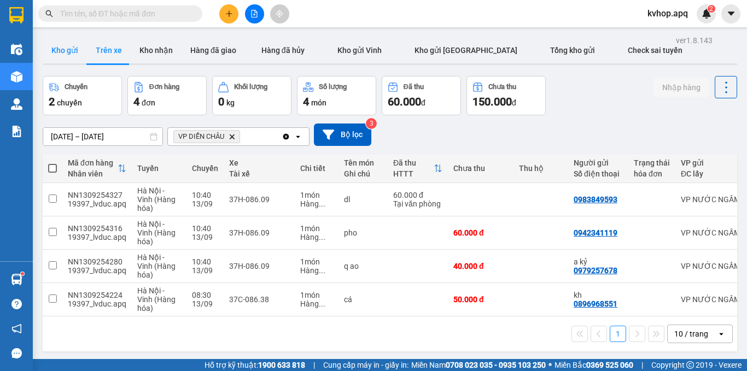
click at [62, 43] on button "Kho gửi" at bounding box center [65, 50] width 44 height 26
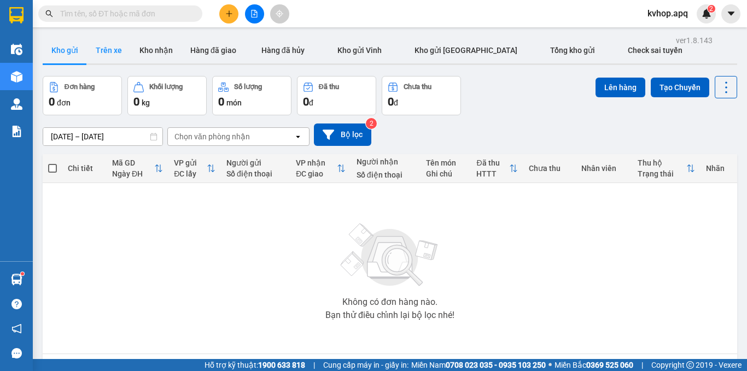
click at [120, 57] on button "Trên xe" at bounding box center [109, 50] width 44 height 26
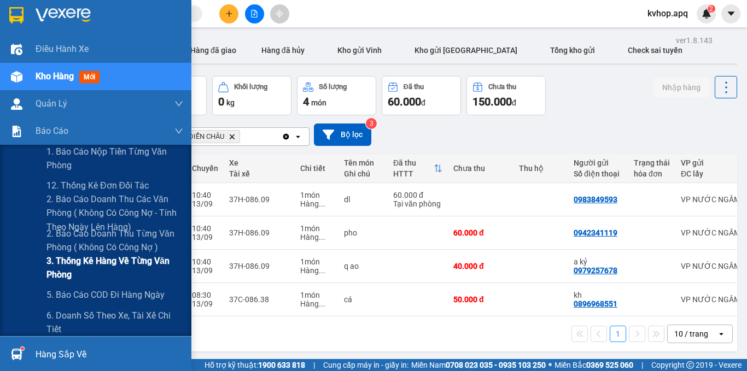
click at [68, 258] on span "3. Thống kê hàng về từng văn phòng" at bounding box center [114, 267] width 137 height 27
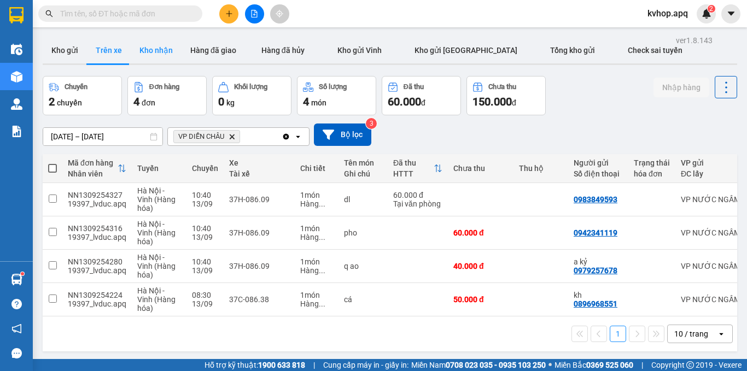
click at [157, 48] on button "Kho nhận" at bounding box center [156, 50] width 51 height 26
type input "[DATE] – [DATE]"
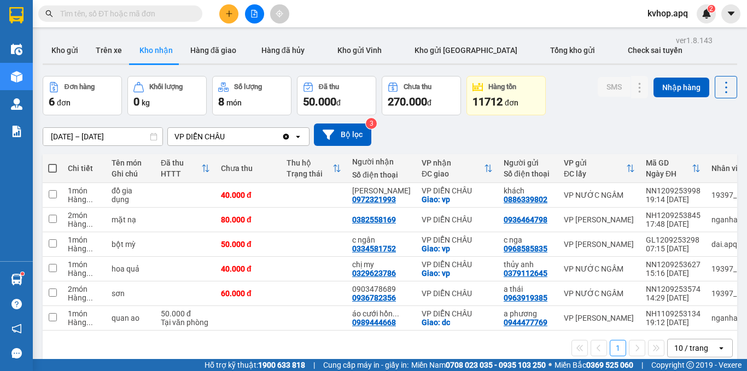
click at [131, 37] on button "Kho nhận" at bounding box center [156, 50] width 51 height 26
